Goal: Task Accomplishment & Management: Manage account settings

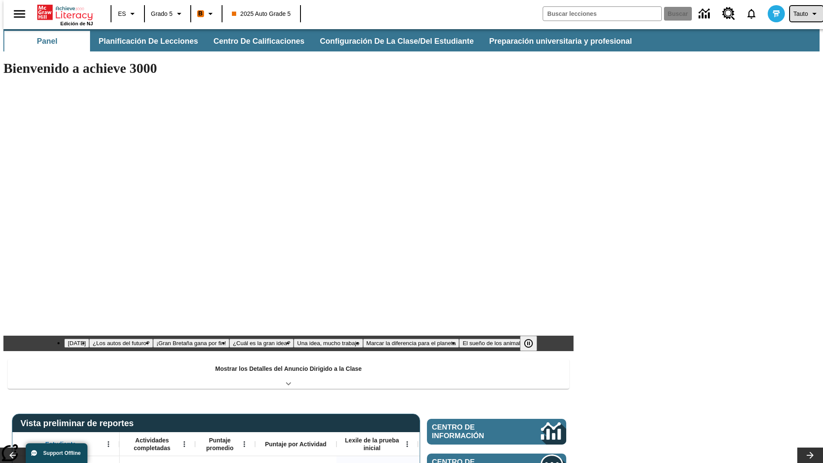
click at [802, 14] on span "Tauto" at bounding box center [801, 13] width 15 height 9
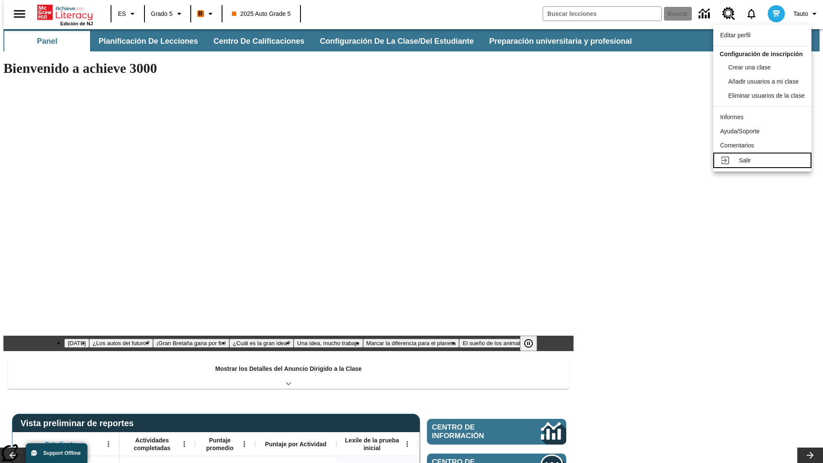
click at [765, 165] on div "Salir" at bounding box center [772, 160] width 66 height 9
